Goal: Check status: Check status

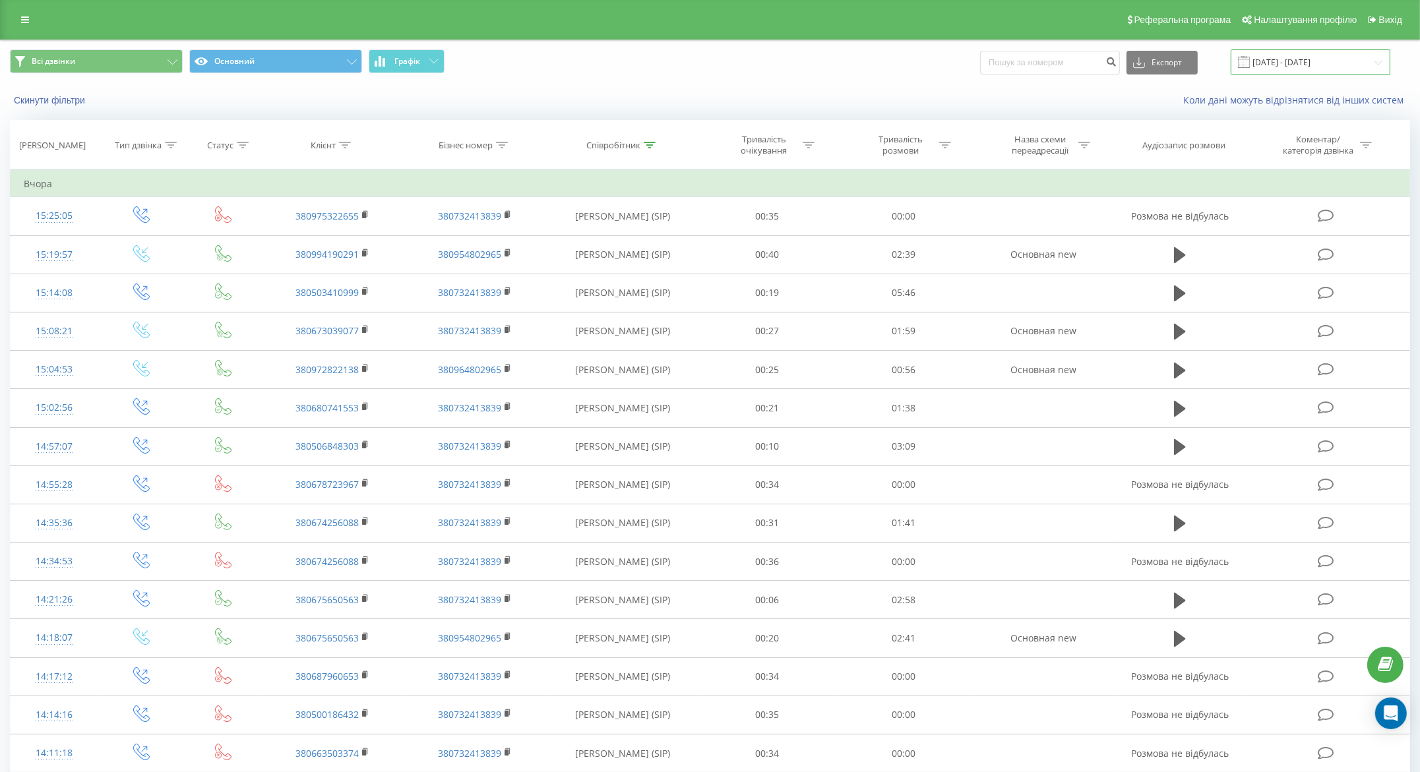
click at [1291, 62] on input "[DATE] - [DATE]" at bounding box center [1311, 62] width 160 height 26
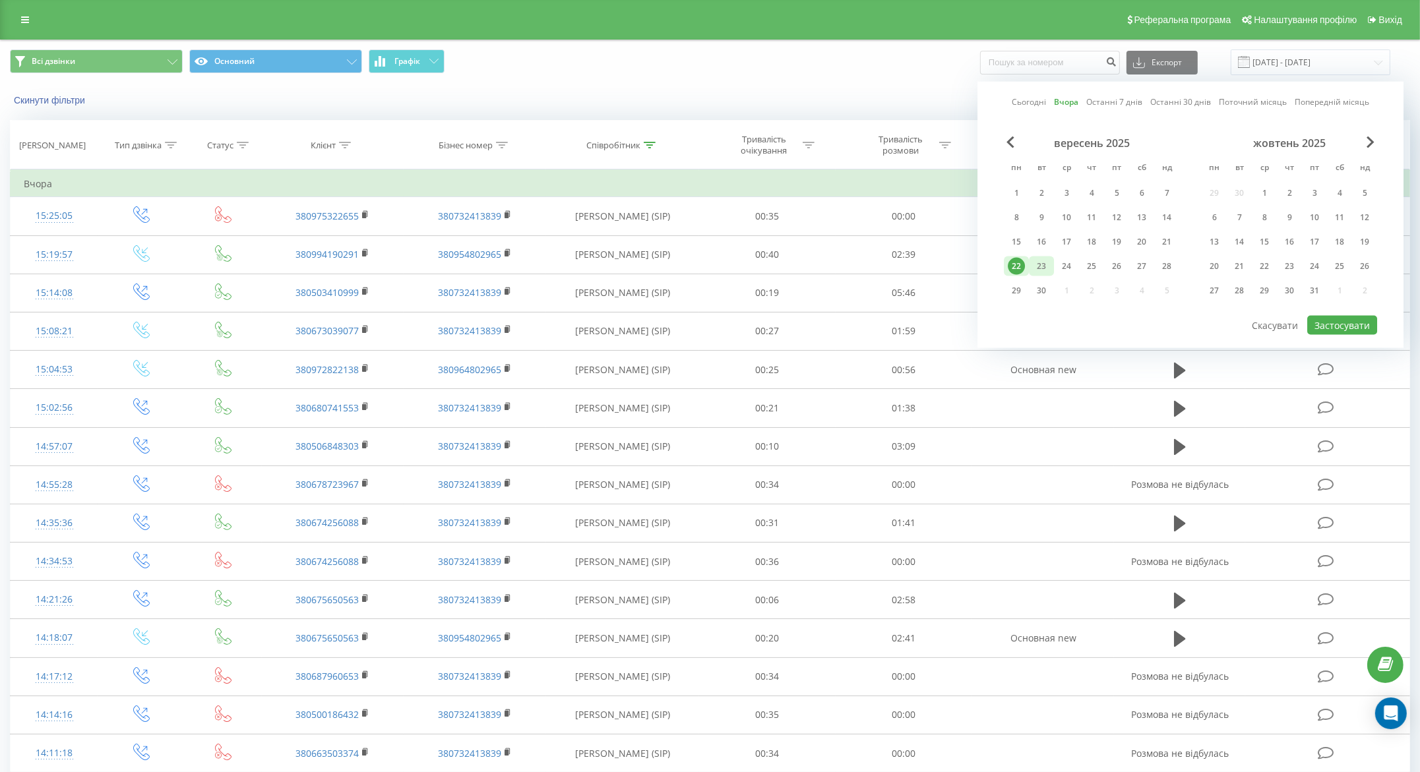
click at [1041, 269] on div "23" at bounding box center [1041, 266] width 17 height 17
click at [1318, 319] on button "Застосувати" at bounding box center [1342, 325] width 70 height 19
type input "[DATE] - [DATE]"
